Goal: Transaction & Acquisition: Purchase product/service

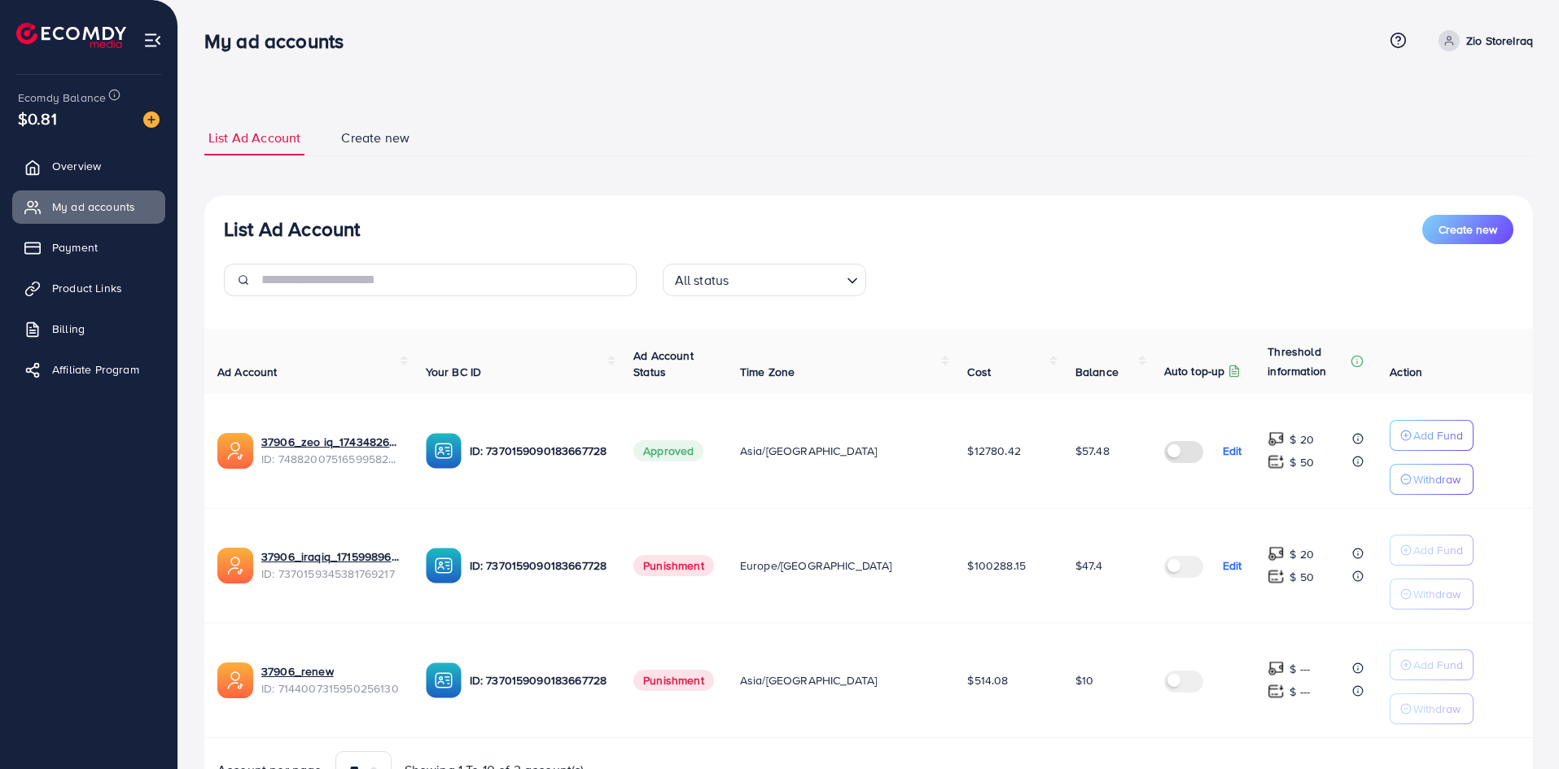
scroll to position [86, 0]
click at [1413, 429] on p "Add Fund" at bounding box center [1438, 436] width 50 height 20
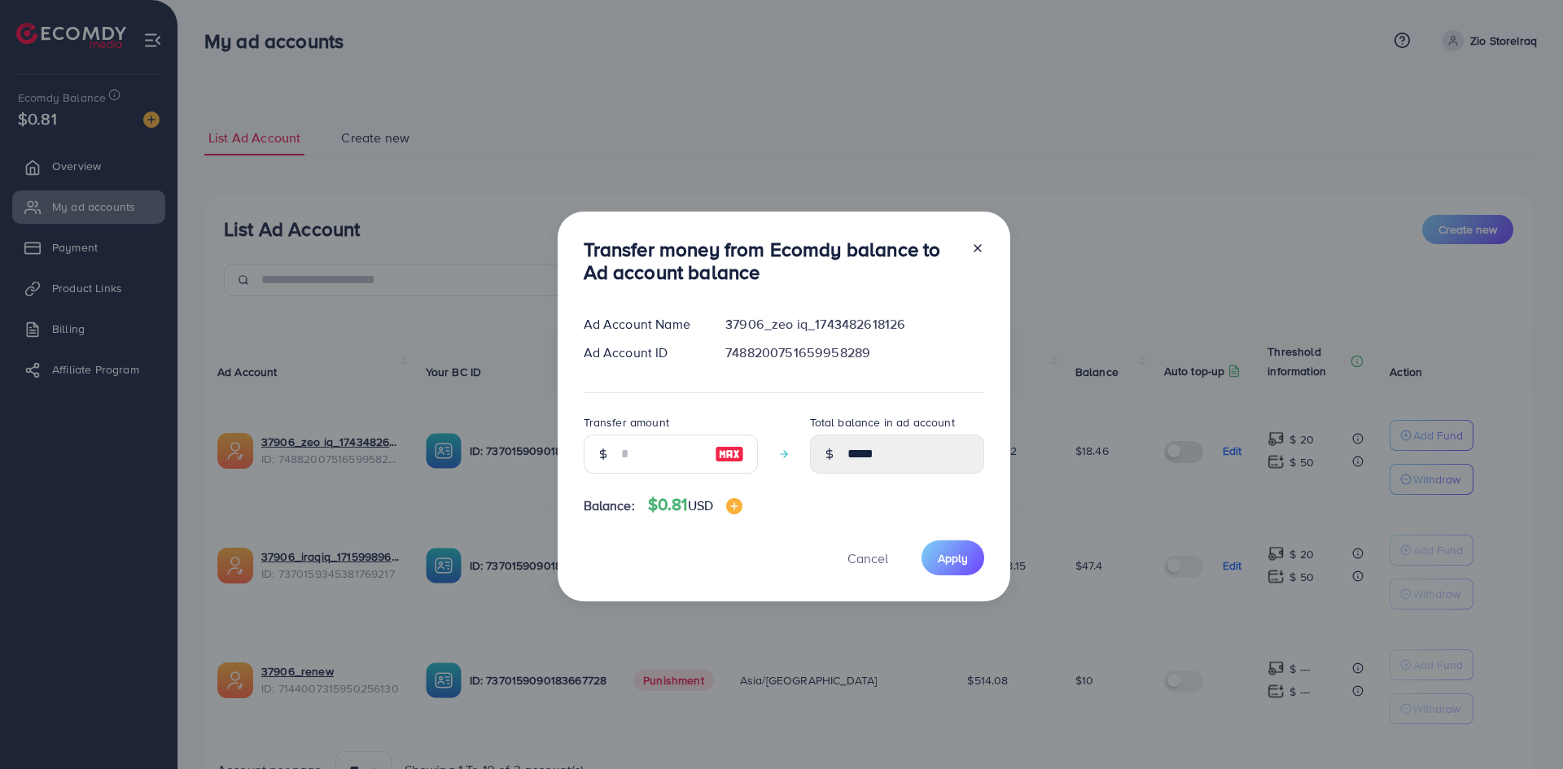
click at [702, 447] on div at bounding box center [730, 454] width 56 height 39
click at [629, 459] on input "number" at bounding box center [661, 454] width 81 height 39
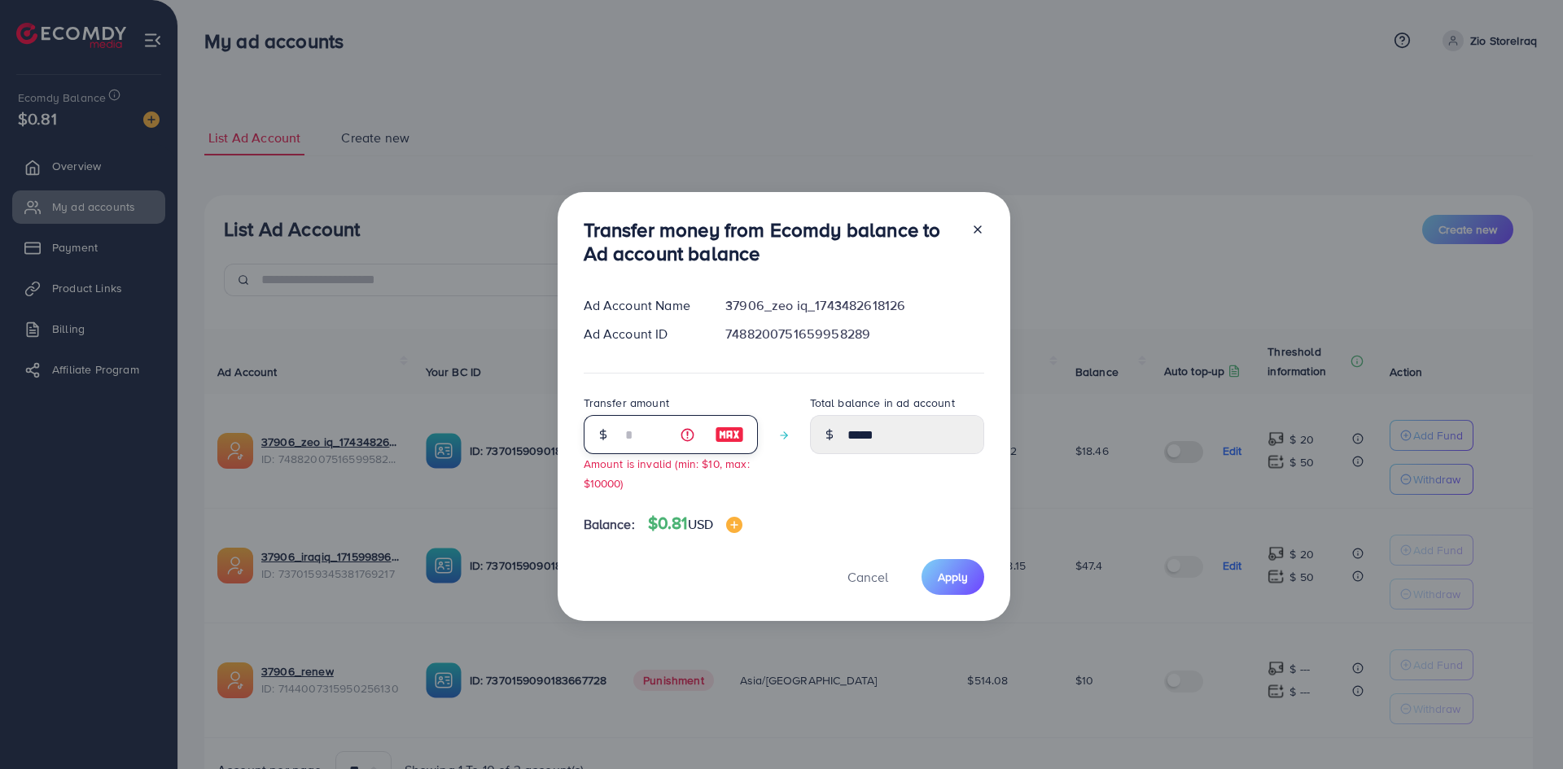
type input "*"
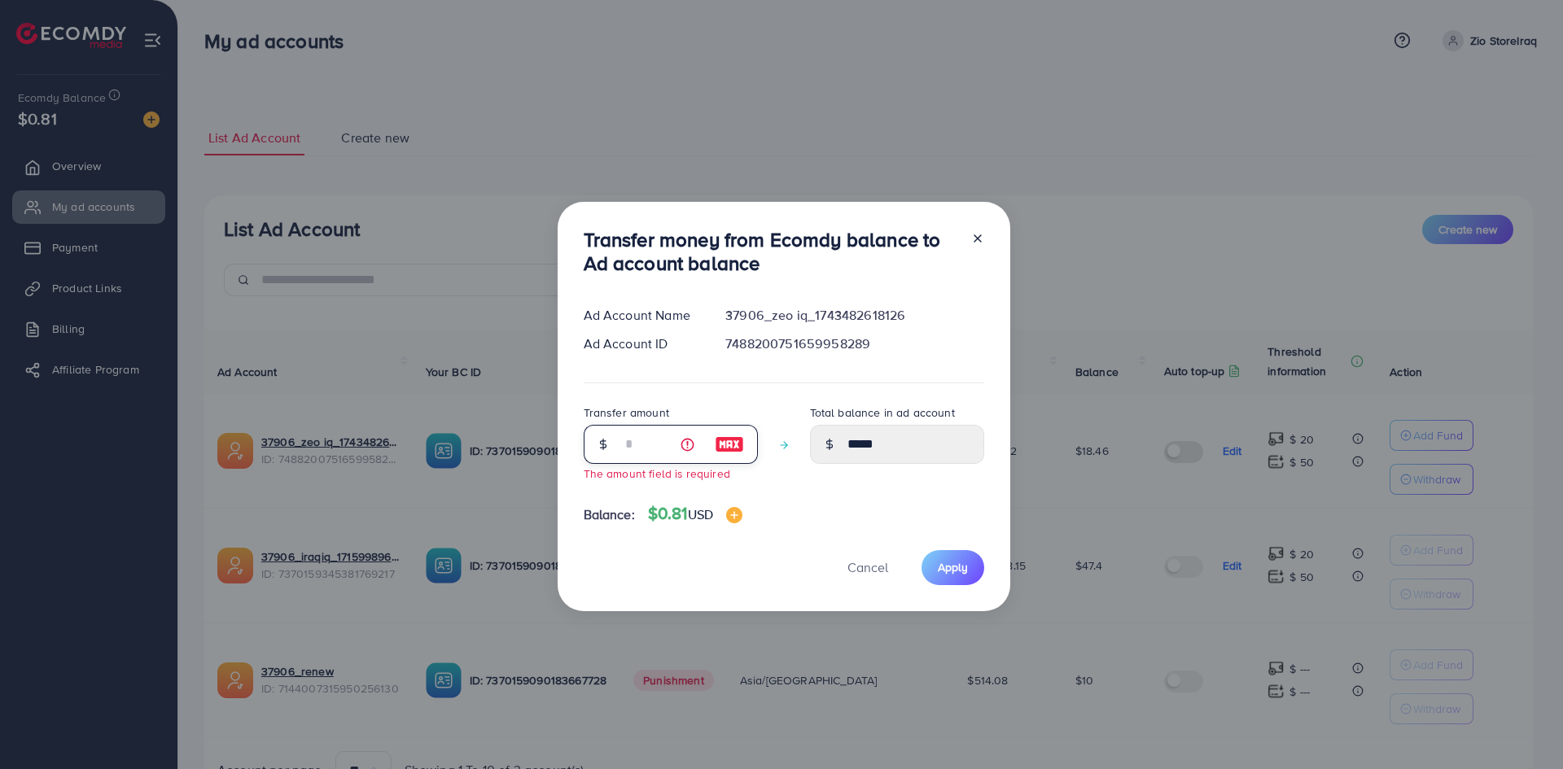
type input "*"
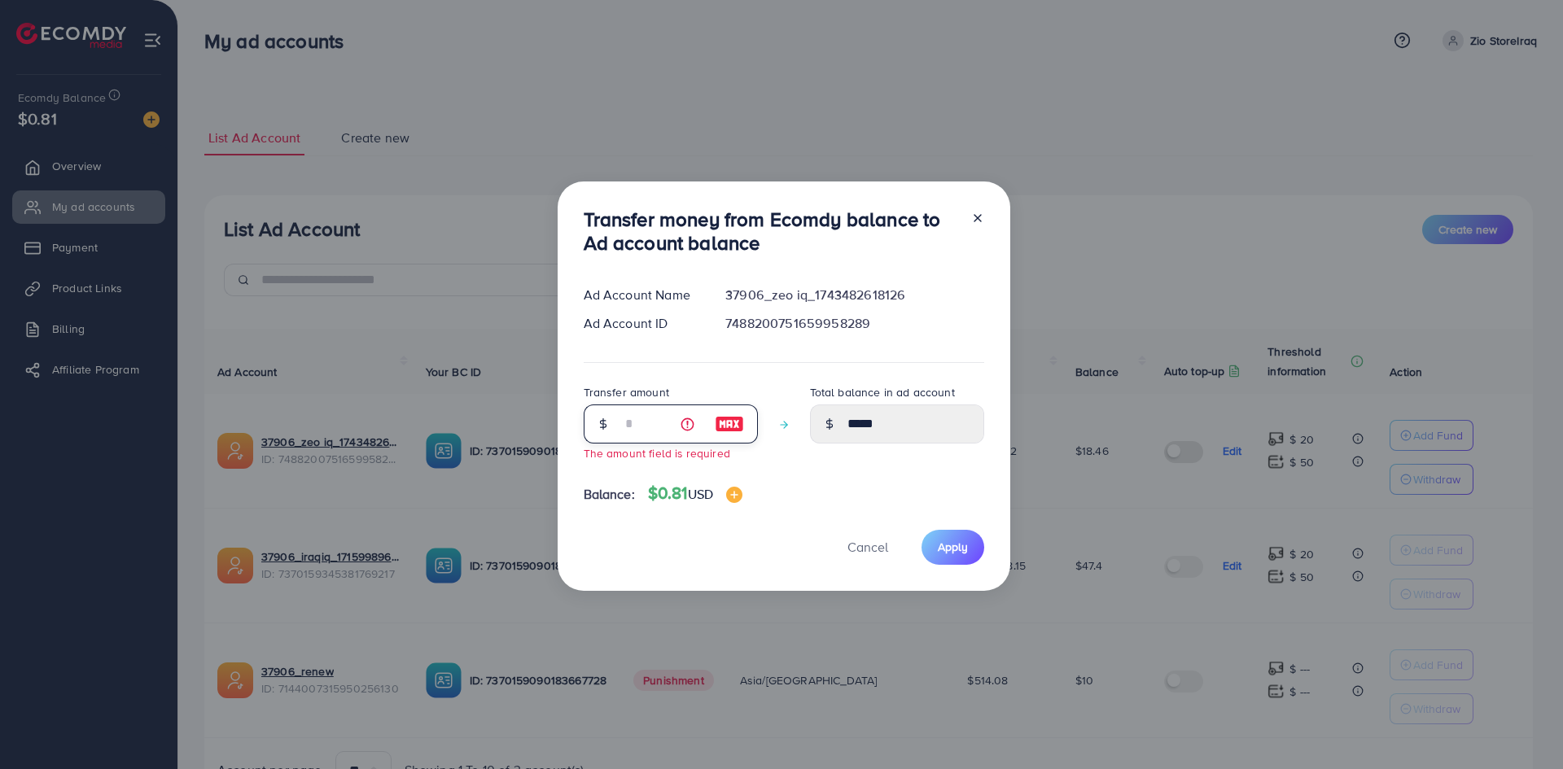
scroll to position [22, 0]
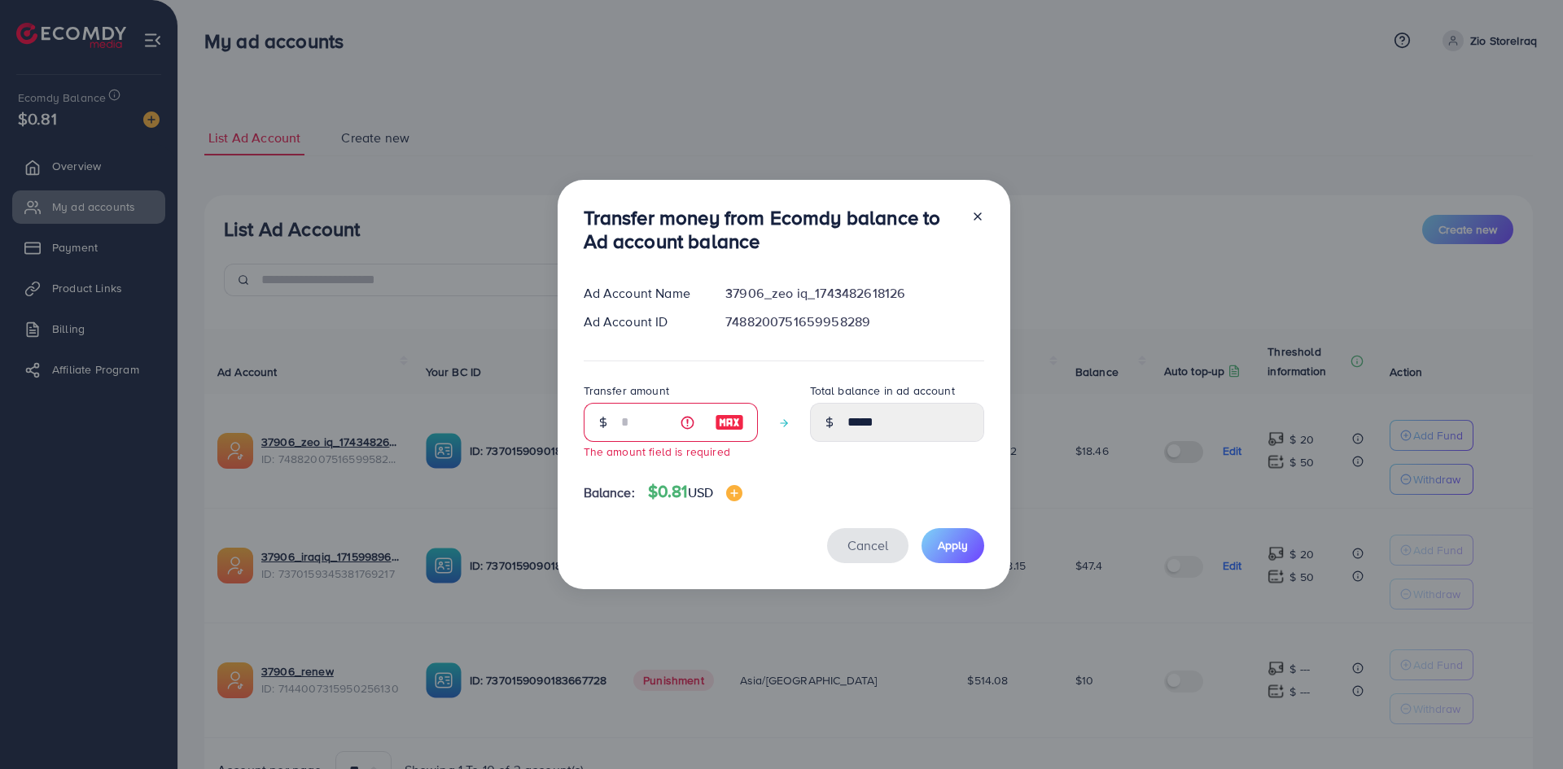
click at [857, 559] on button "Cancel" at bounding box center [867, 545] width 81 height 35
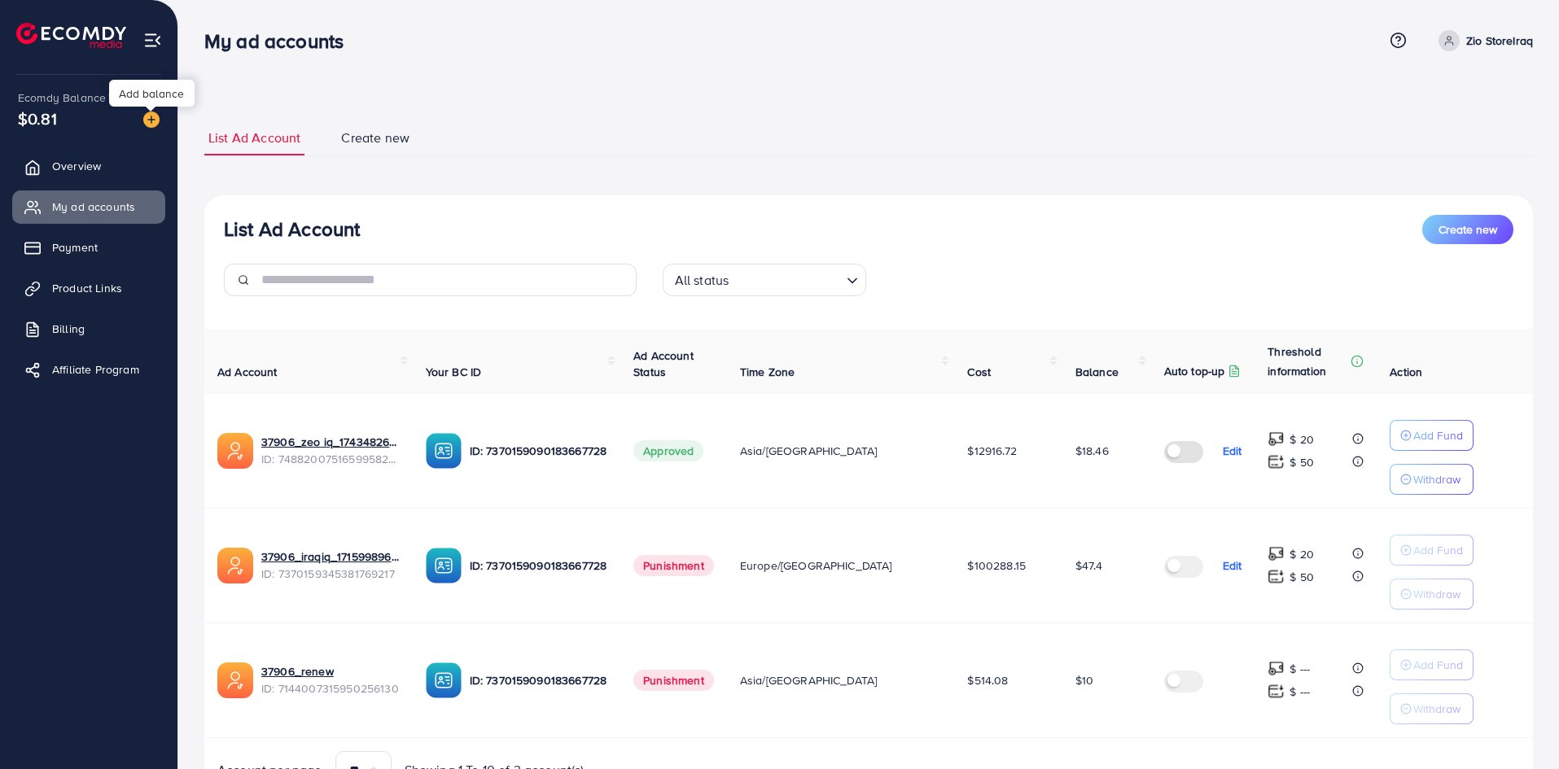
click at [153, 116] on img at bounding box center [151, 120] width 16 height 16
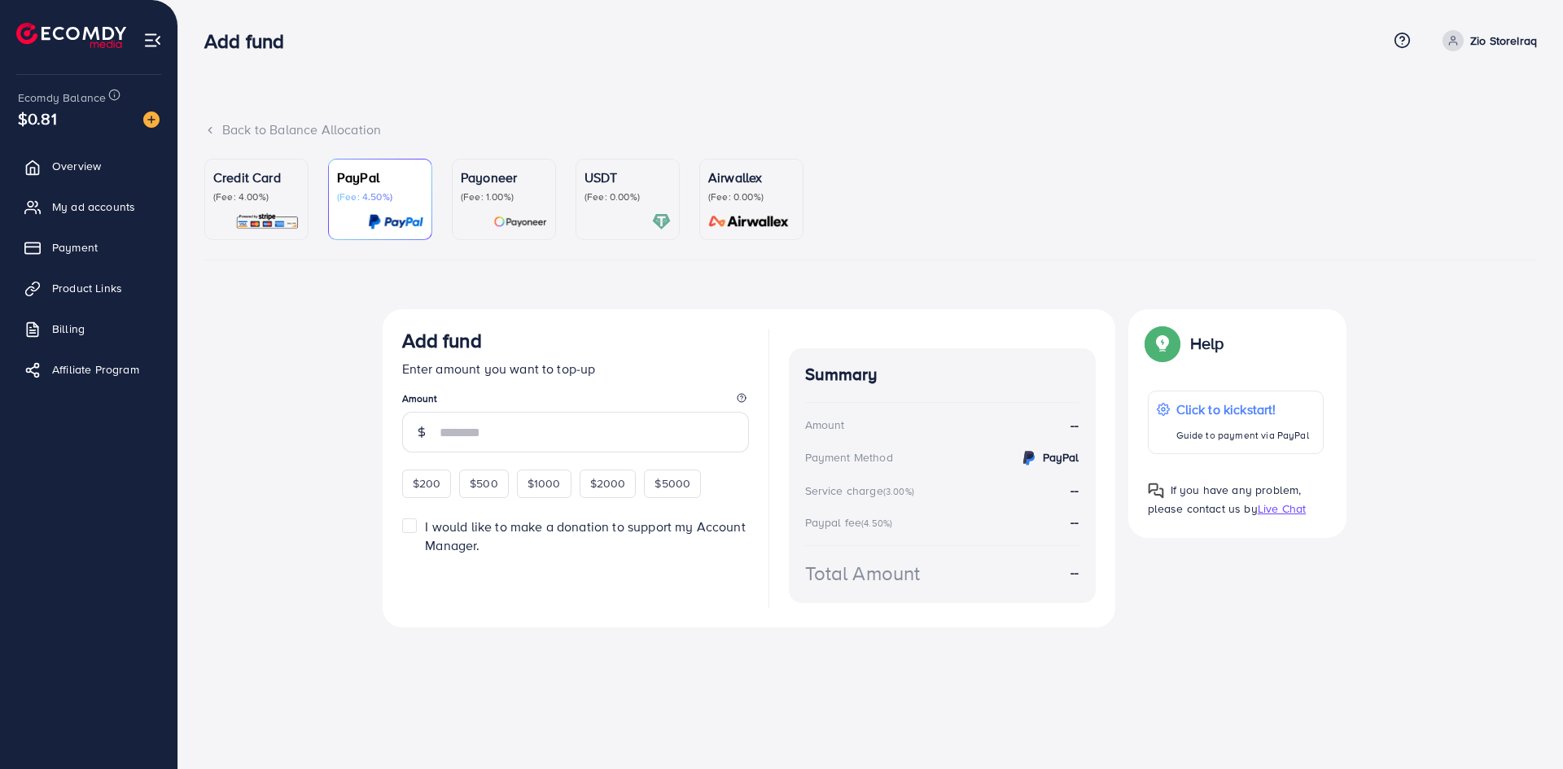
click at [248, 202] on p "(Fee: 4.00%)" at bounding box center [256, 197] width 86 height 13
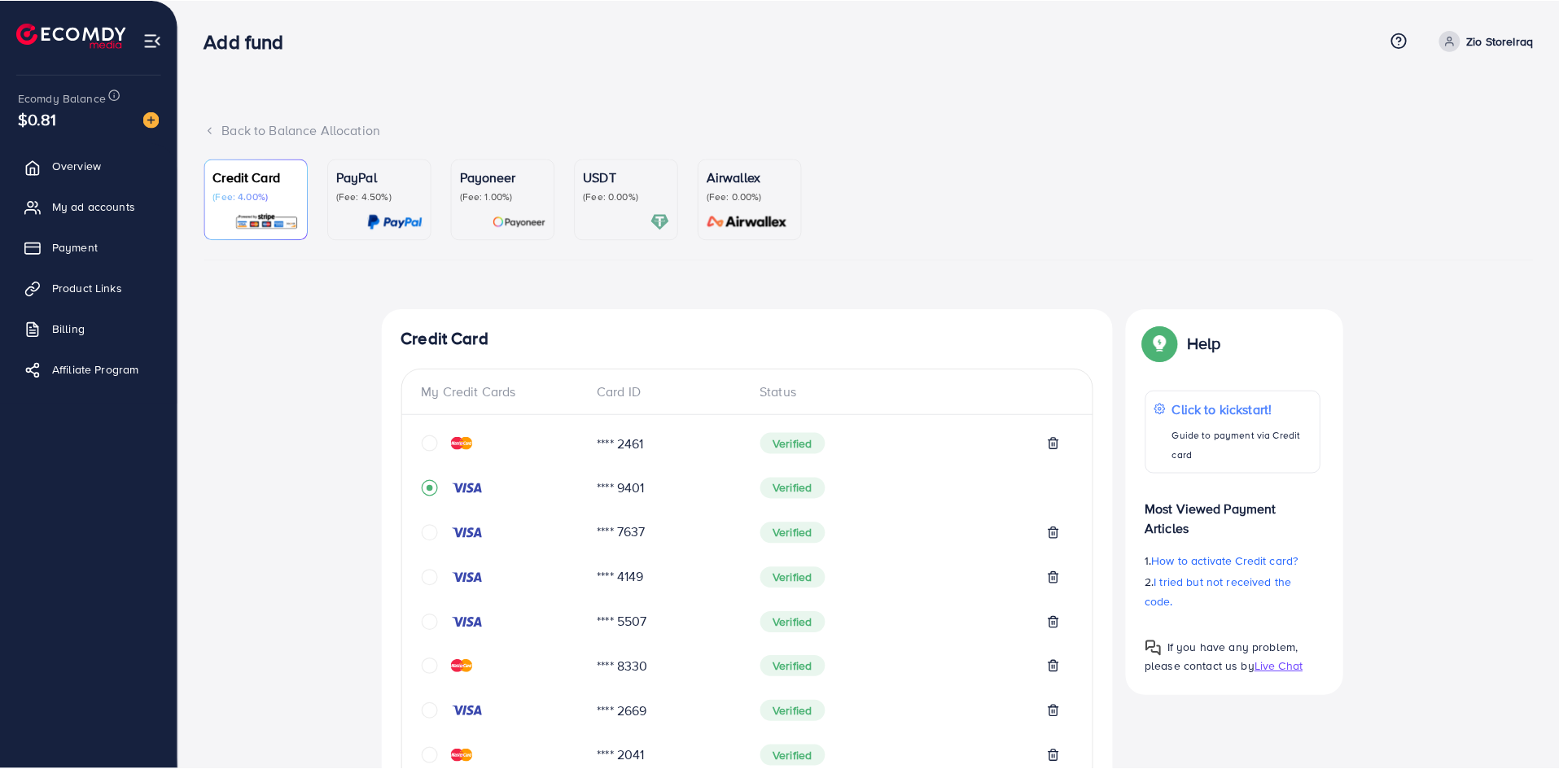
scroll to position [613, 0]
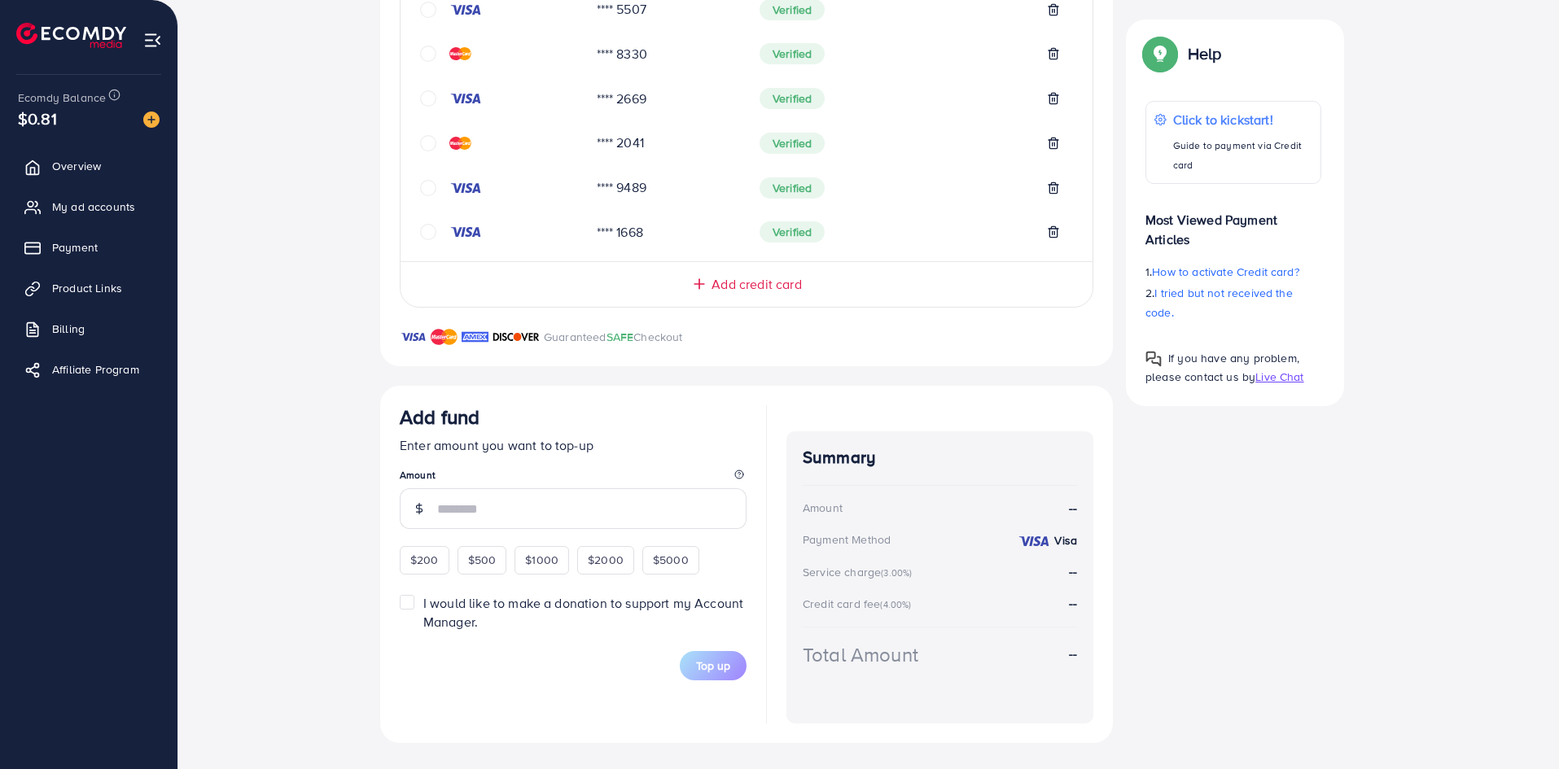
click at [517, 501] on input "number" at bounding box center [591, 508] width 309 height 41
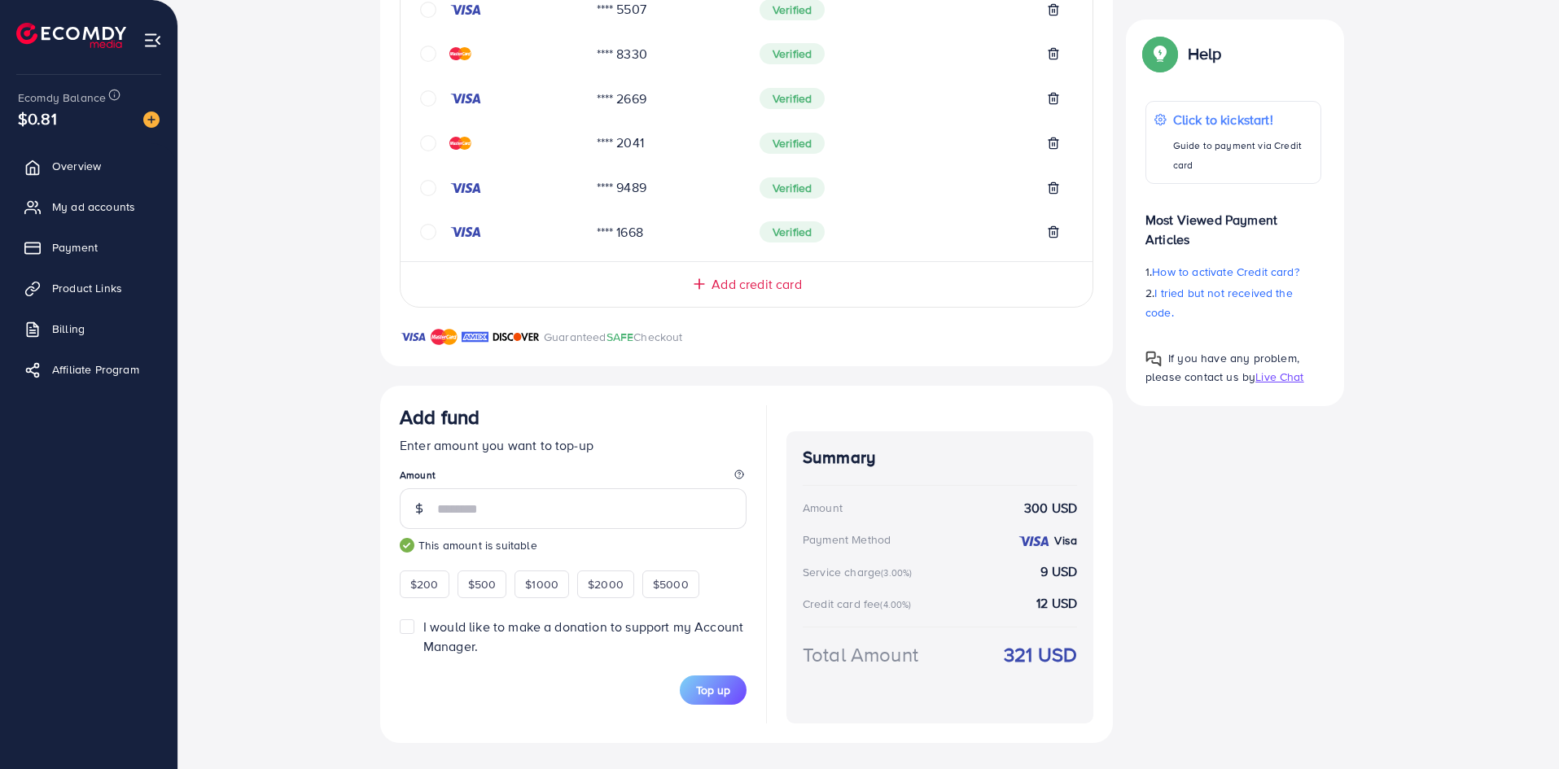
type input "***"
click at [540, 440] on p "Enter amount you want to top-up" at bounding box center [573, 446] width 347 height 20
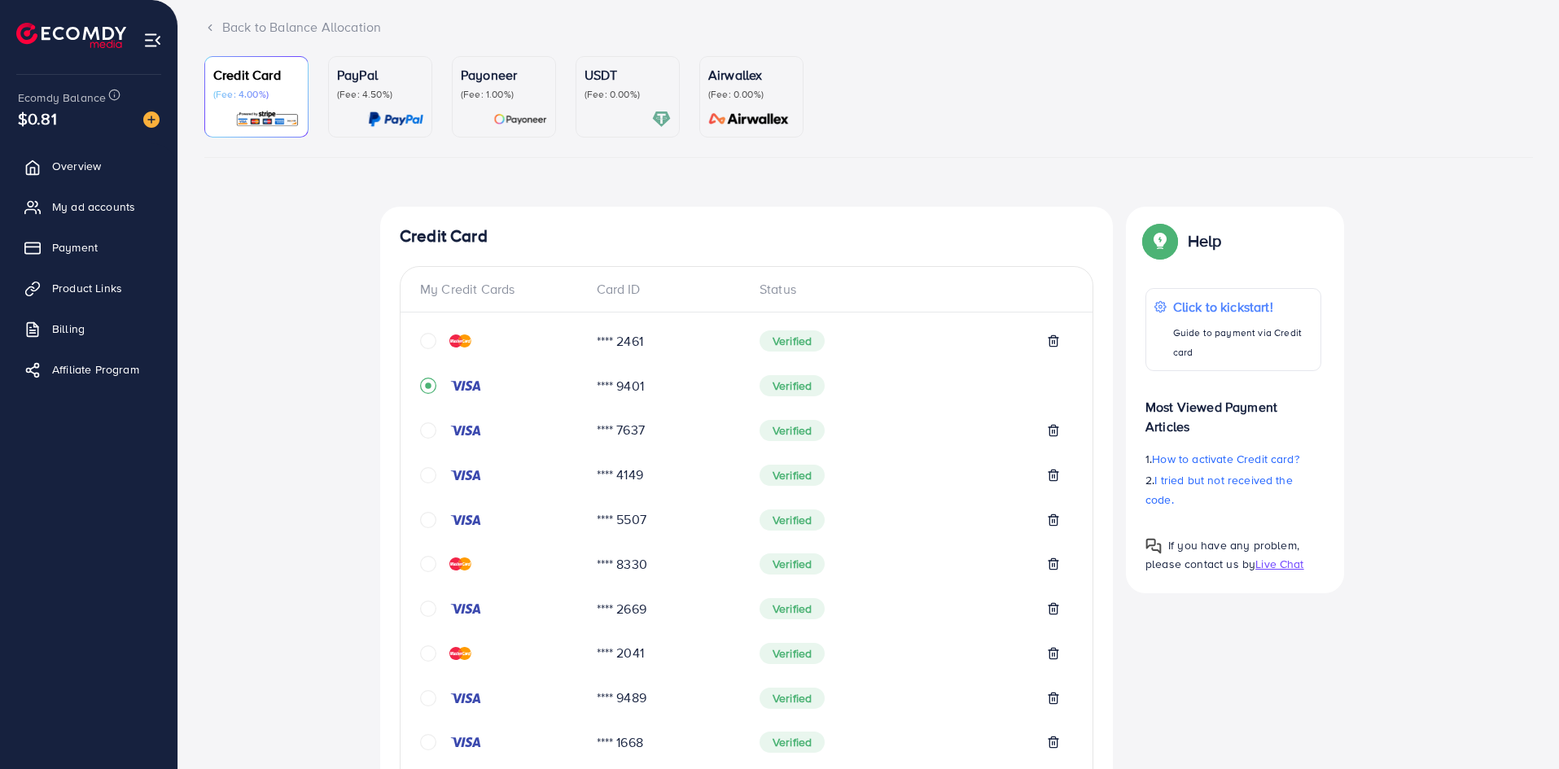
scroll to position [146, 0]
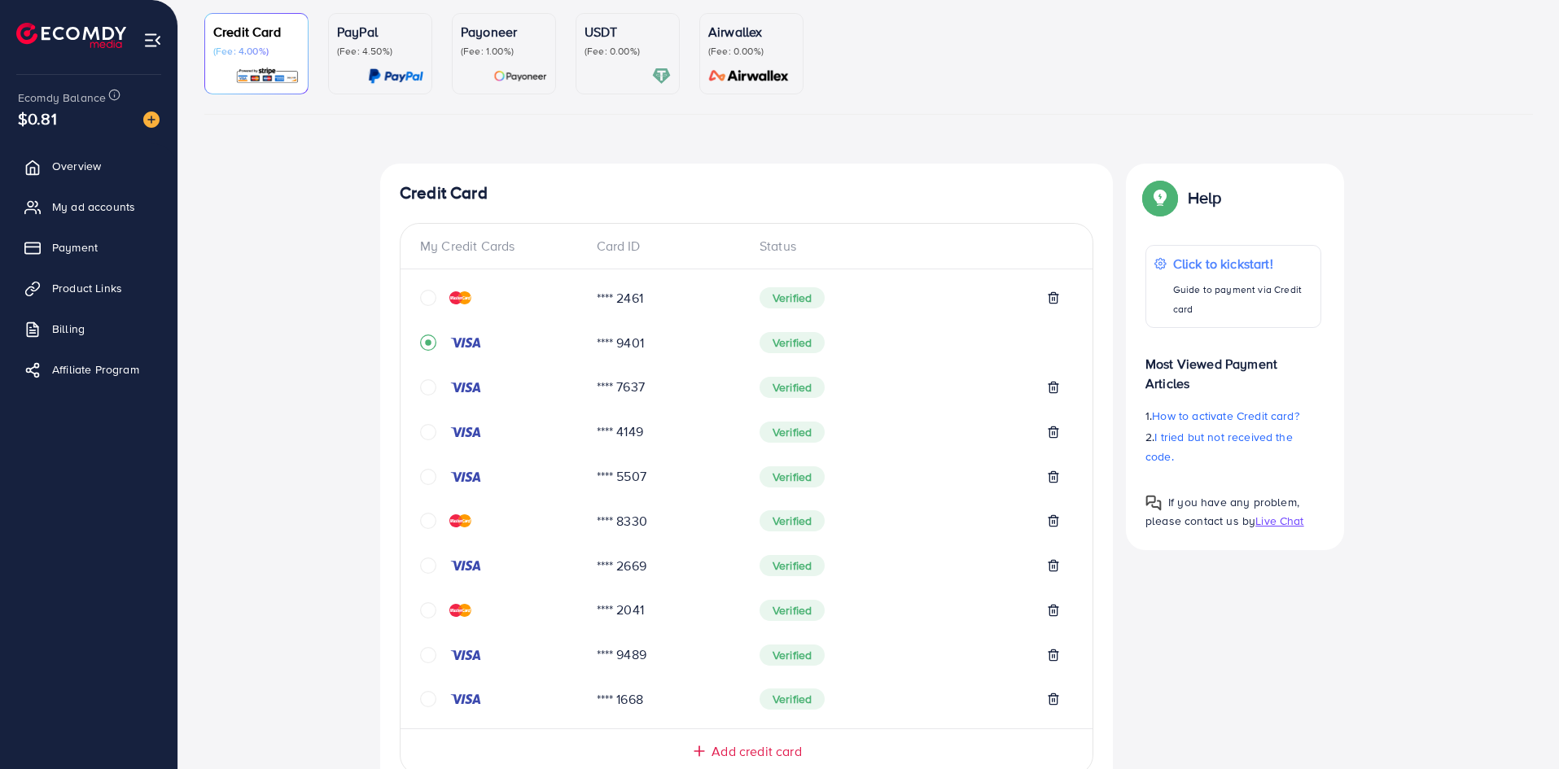
click at [339, 615] on div "Top-up Success! Thanks you for your purchase. Please check your balance again. …" at bounding box center [868, 687] width 1329 height 1047
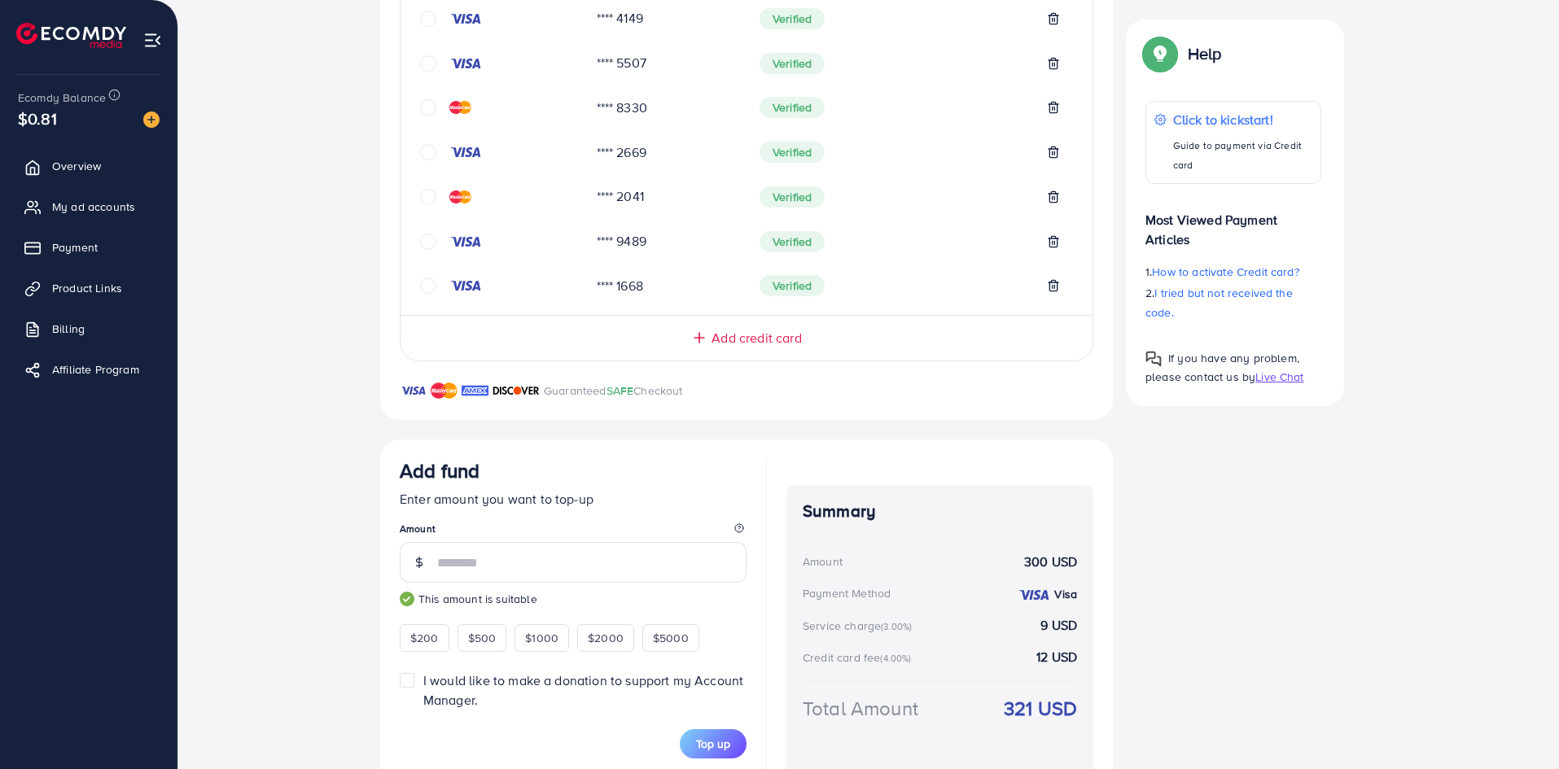
scroll to position [612, 0]
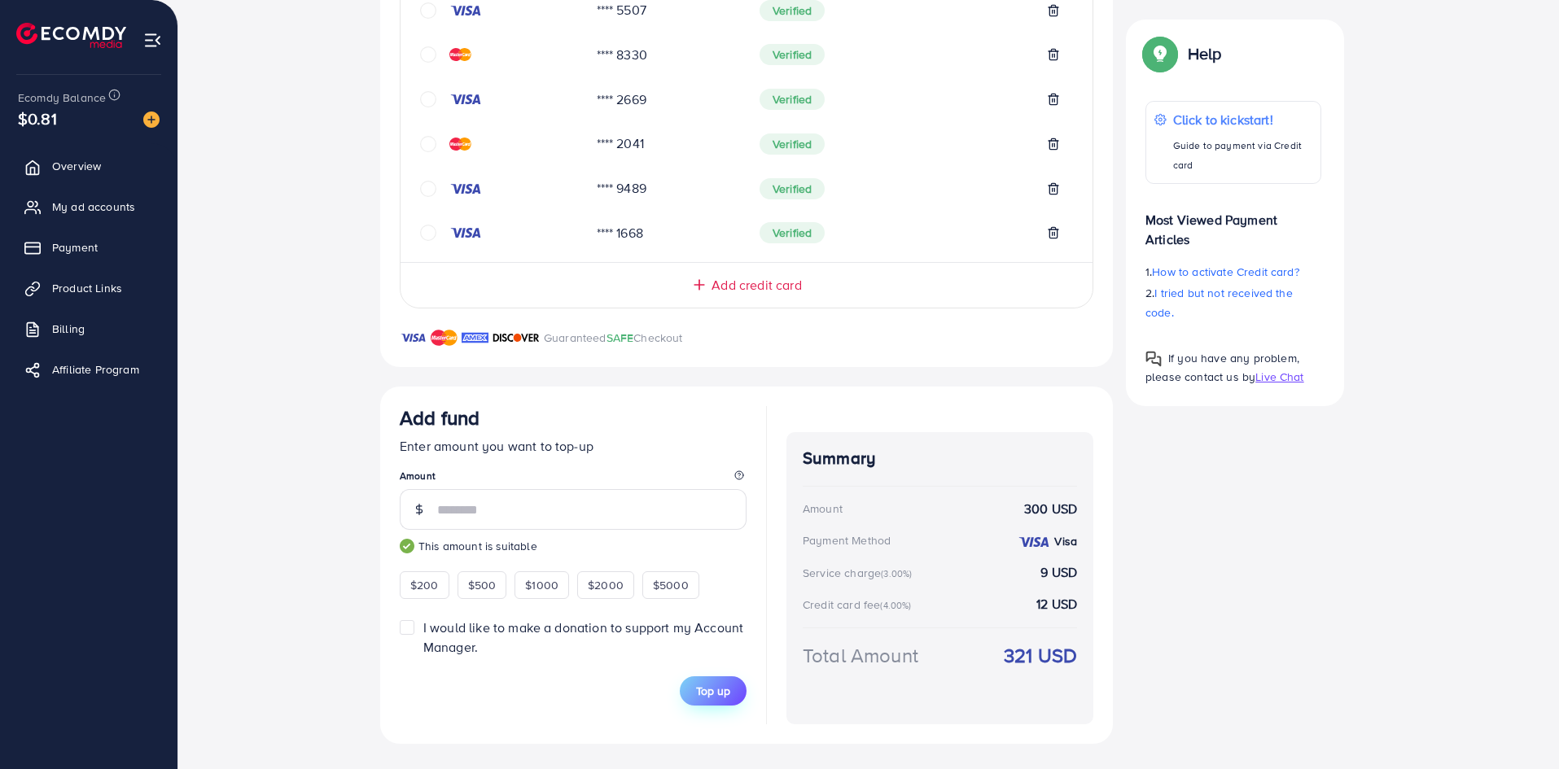
click at [724, 693] on span "Top up" at bounding box center [713, 691] width 34 height 16
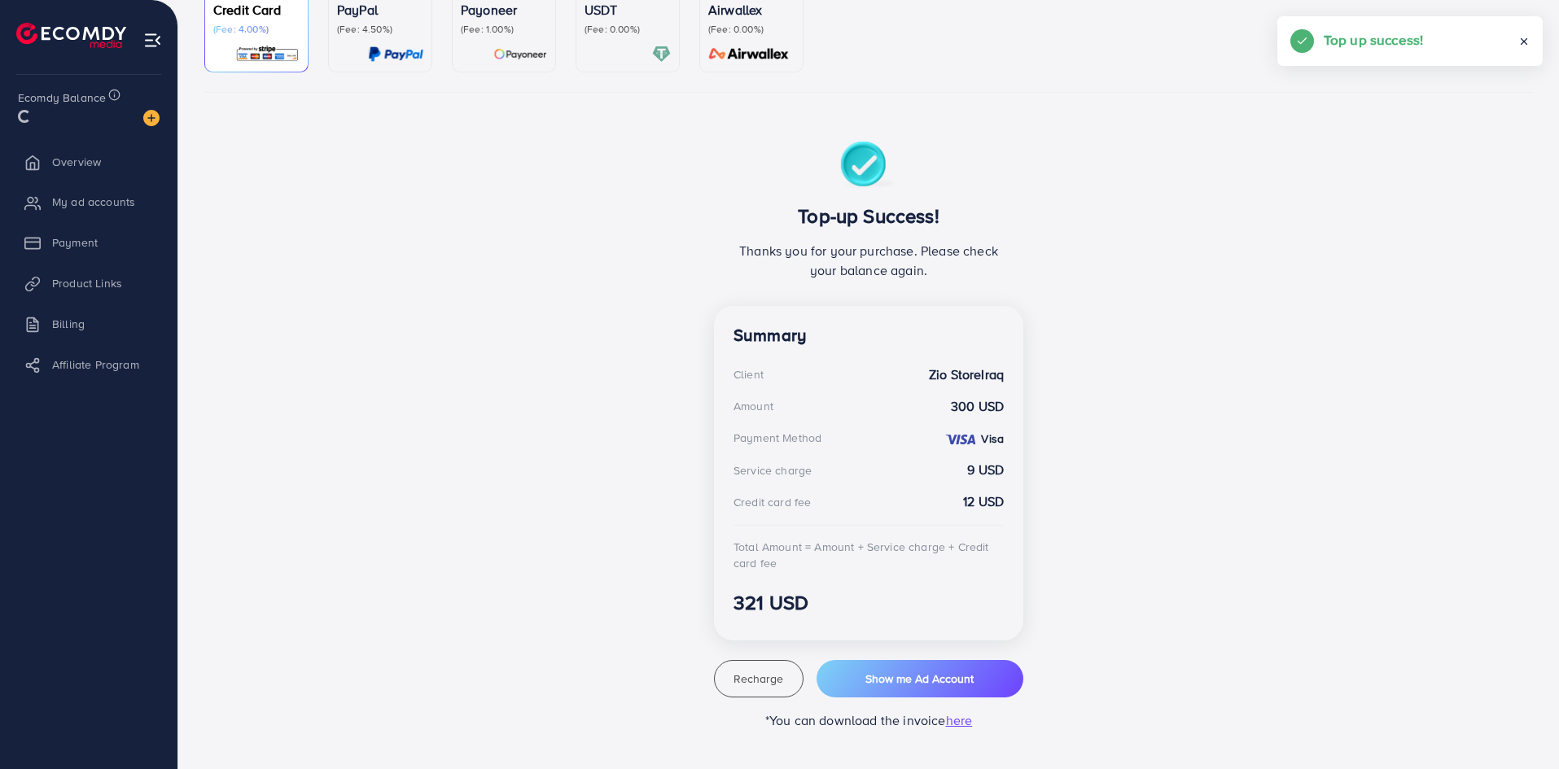
scroll to position [168, 0]
click at [105, 200] on span "My ad accounts" at bounding box center [97, 207] width 83 height 16
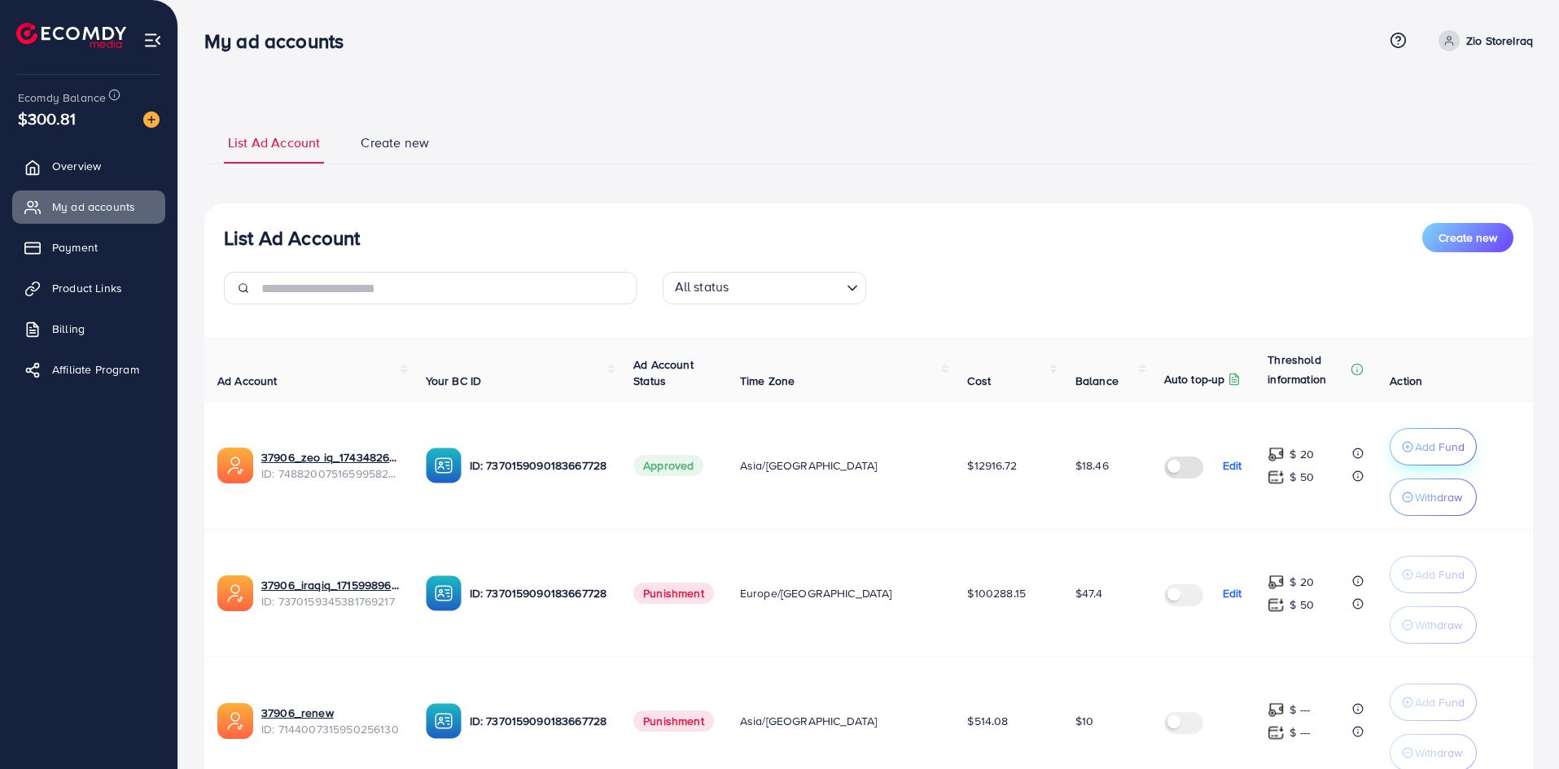
click at [1415, 440] on p "Add Fund" at bounding box center [1440, 447] width 50 height 20
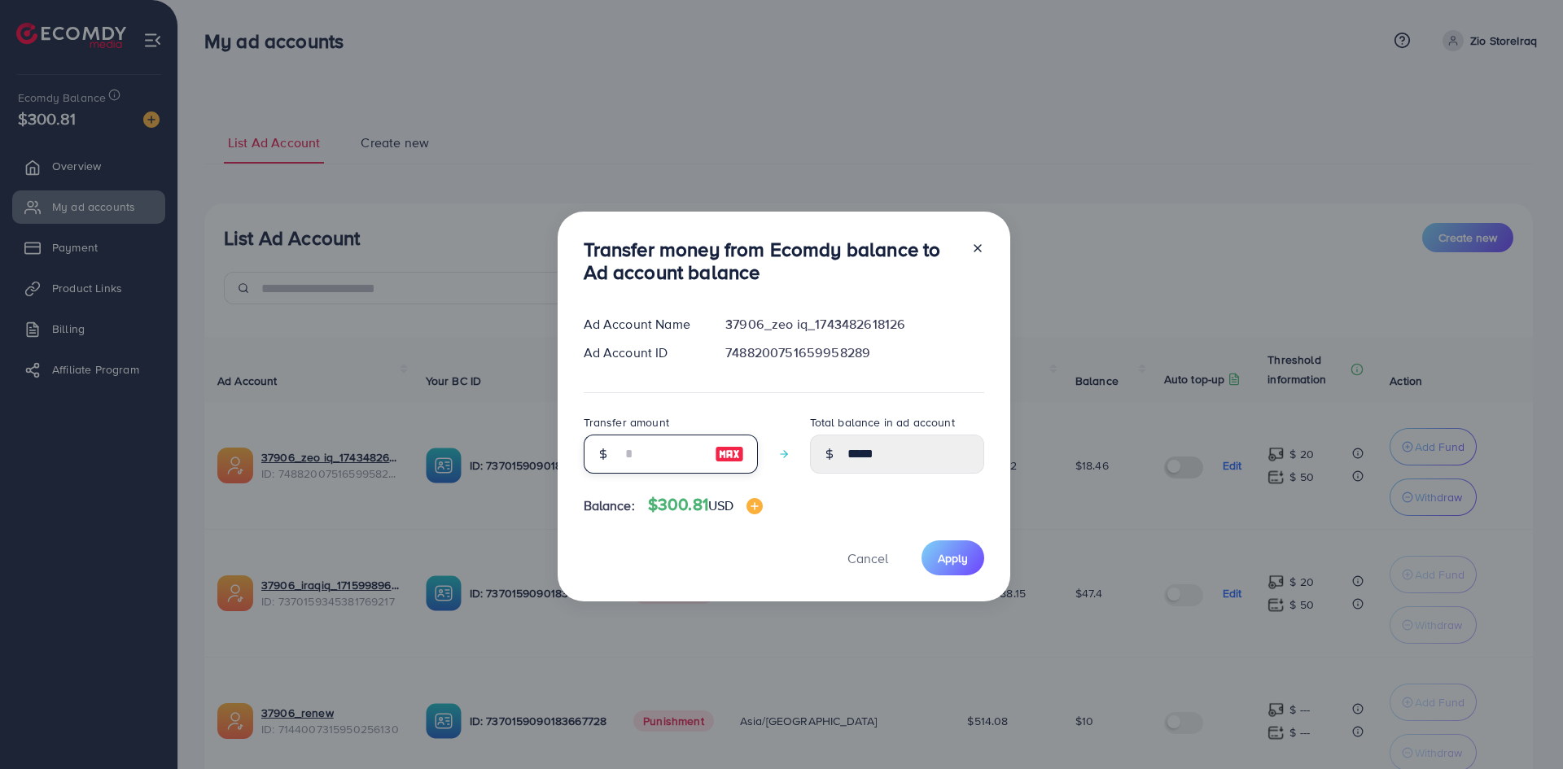
click at [672, 453] on input "number" at bounding box center [661, 454] width 81 height 39
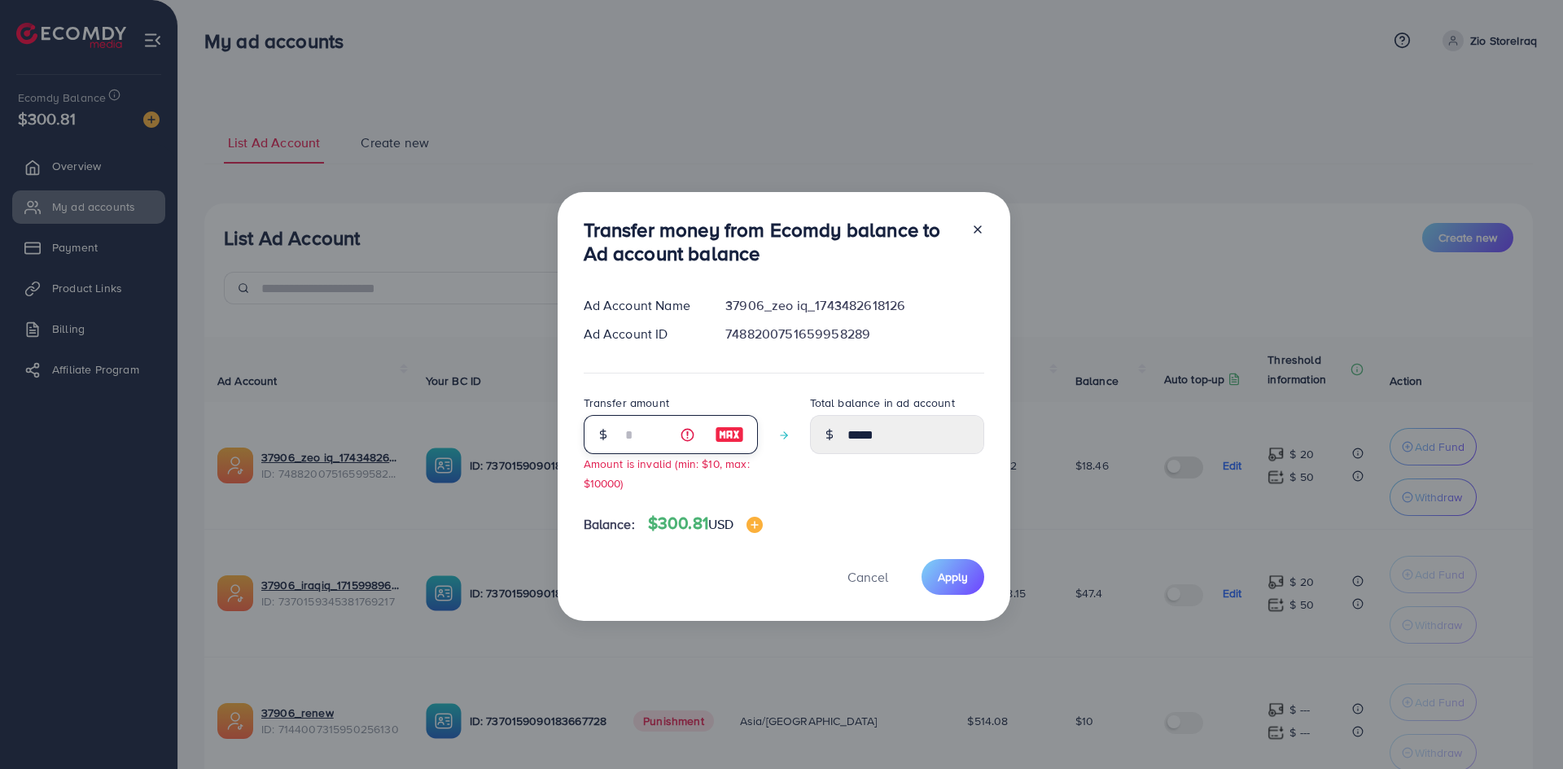
type input "**"
type input "*****"
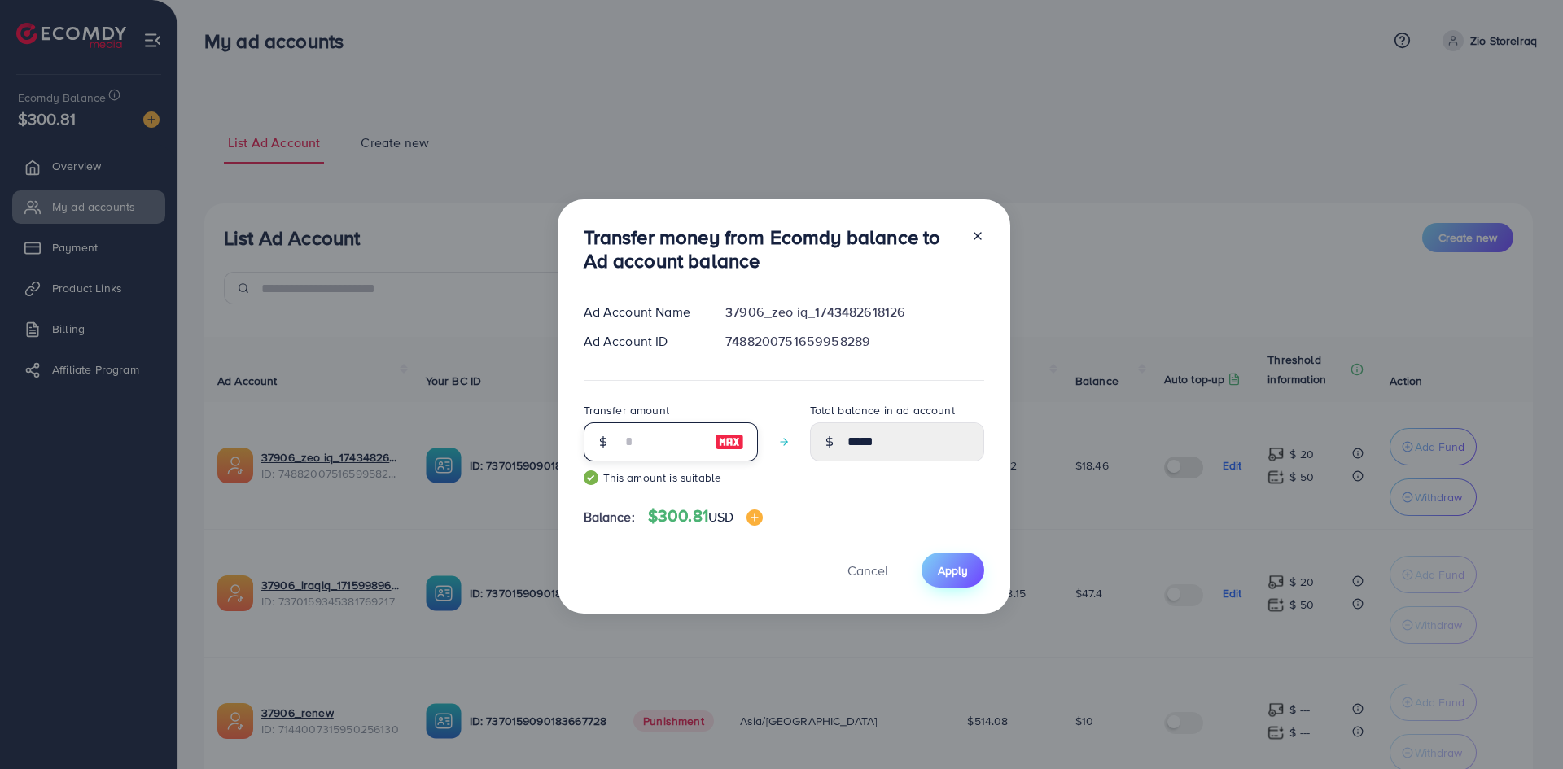
type input "**"
click at [952, 572] on span "Apply" at bounding box center [953, 571] width 30 height 16
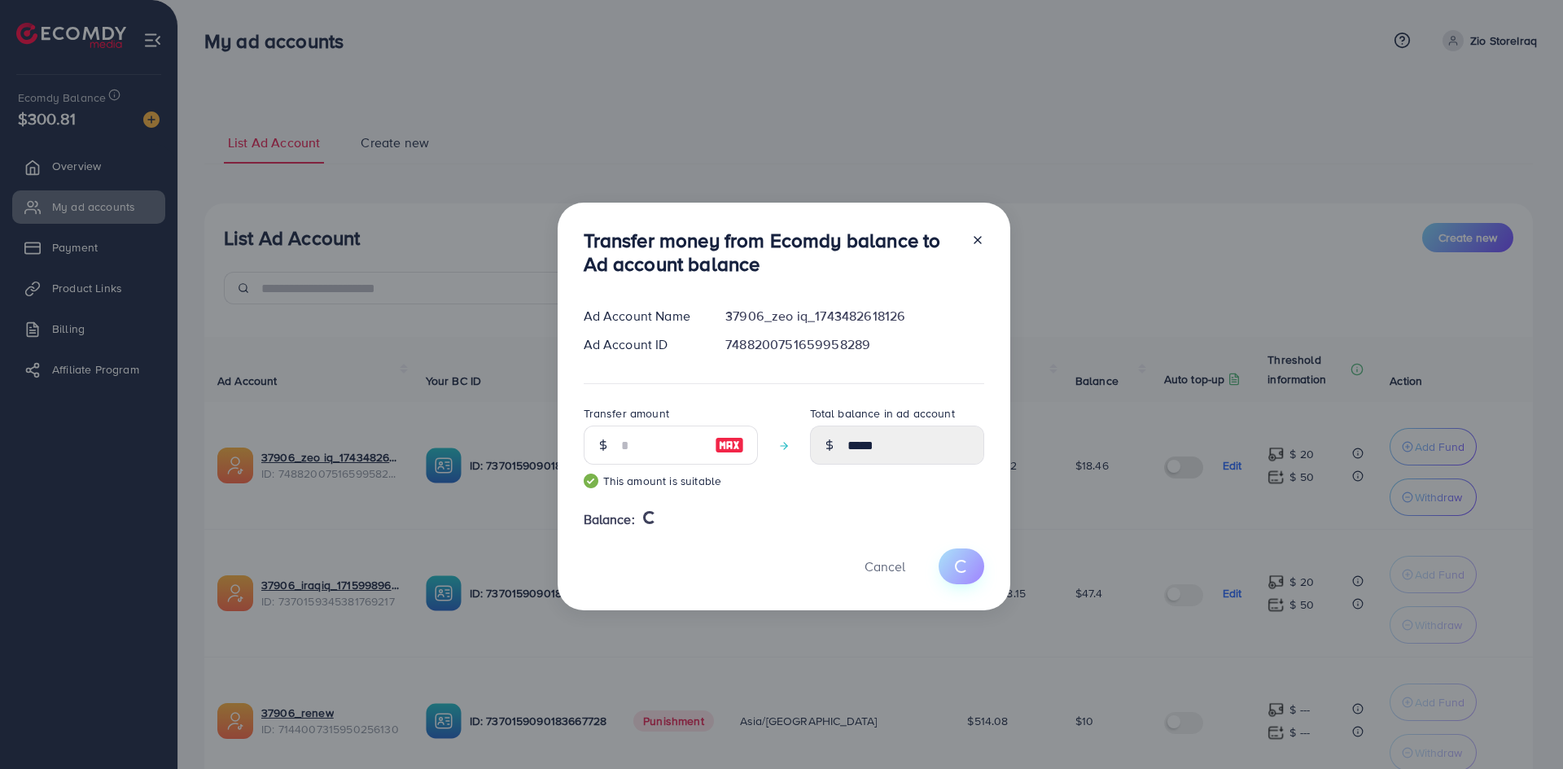
type input "*****"
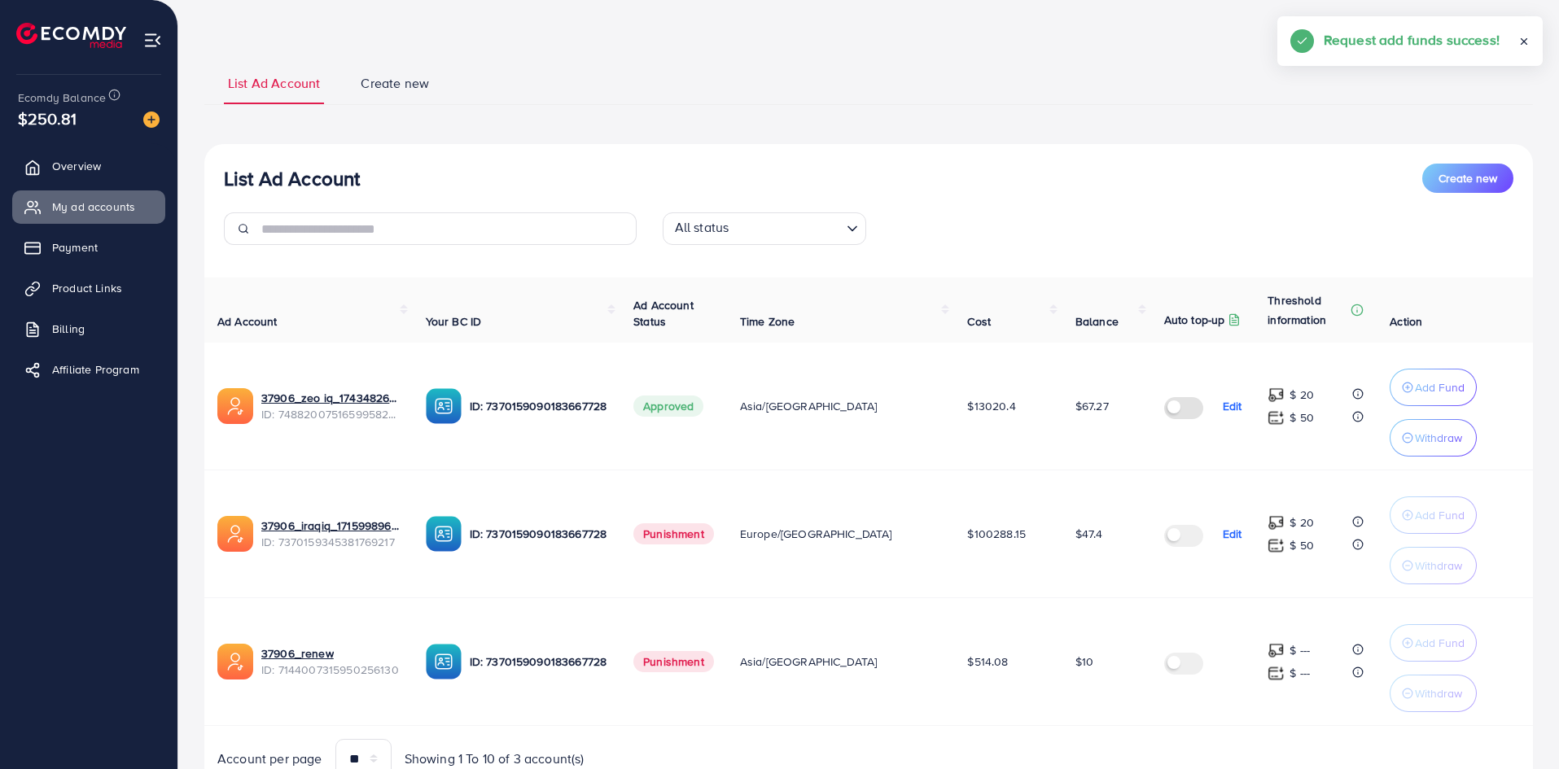
scroll to position [68, 0]
